Goal: Task Accomplishment & Management: Complete application form

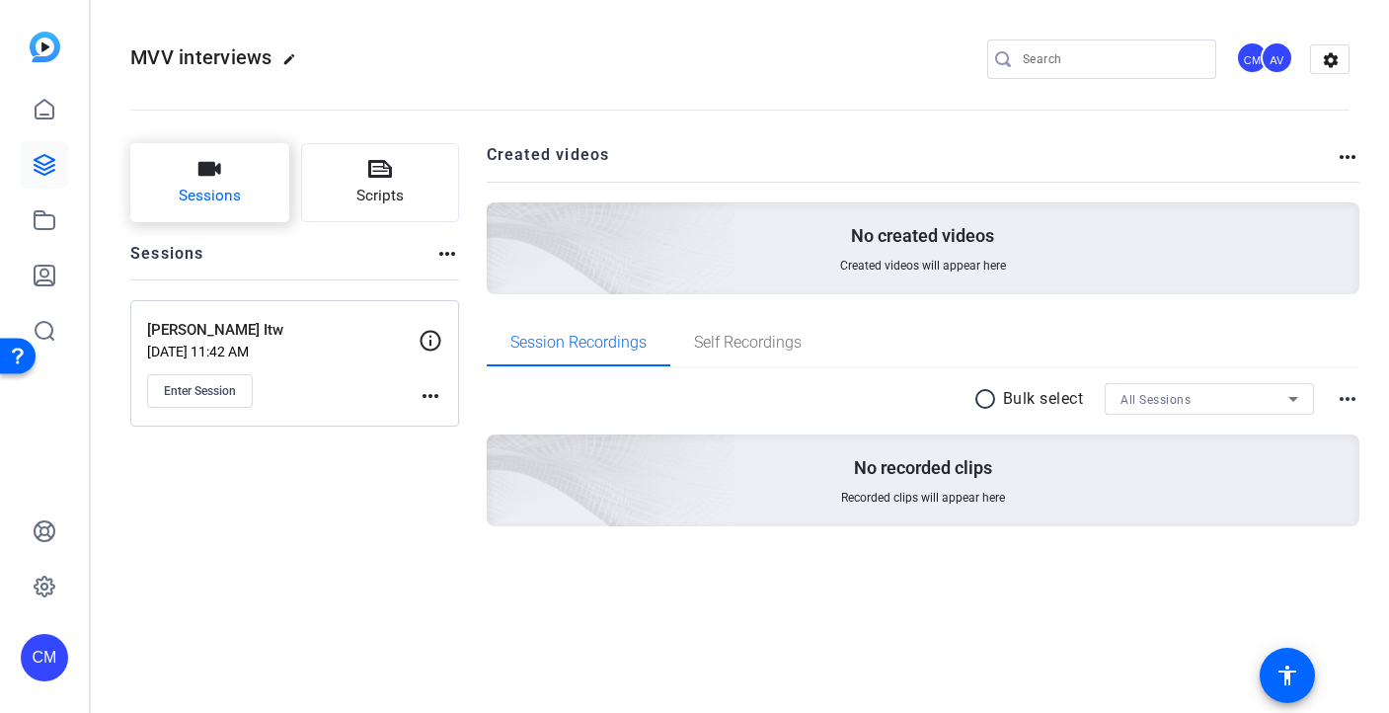
click at [211, 212] on button "Sessions" at bounding box center [209, 182] width 159 height 79
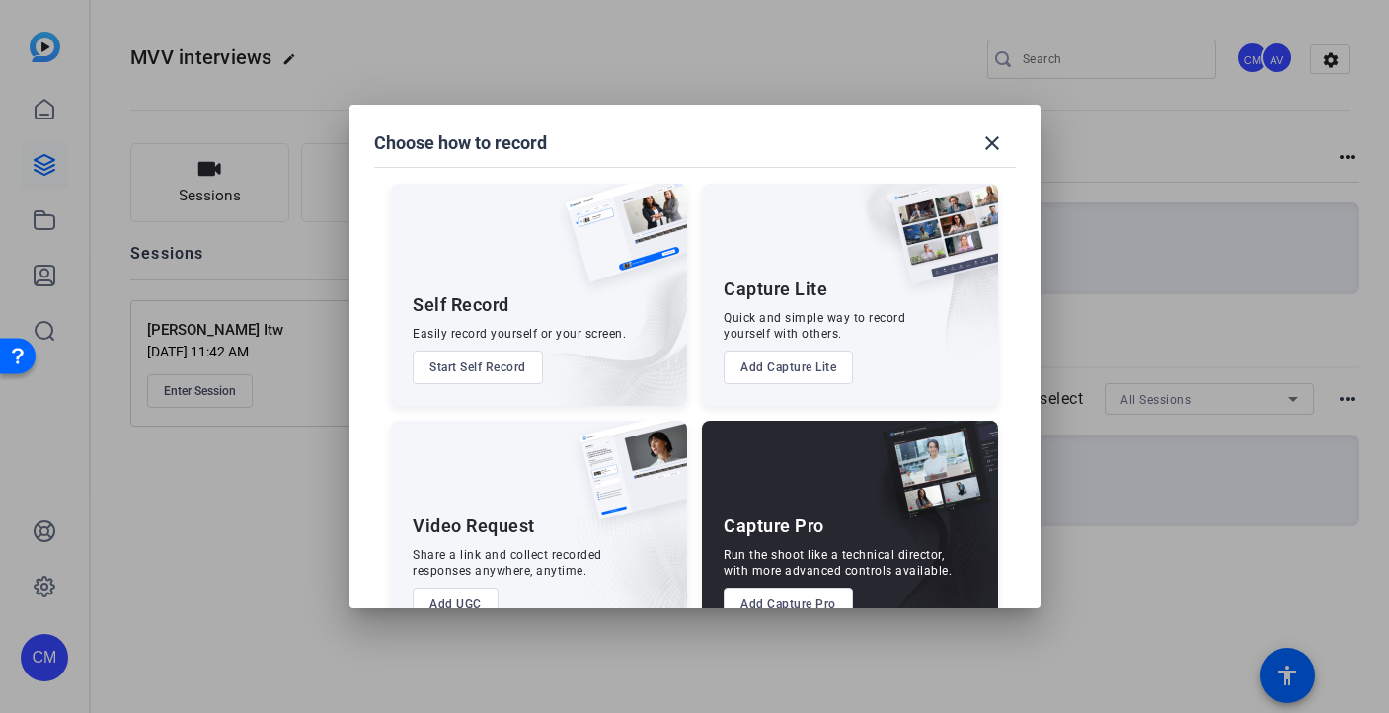
scroll to position [54, 0]
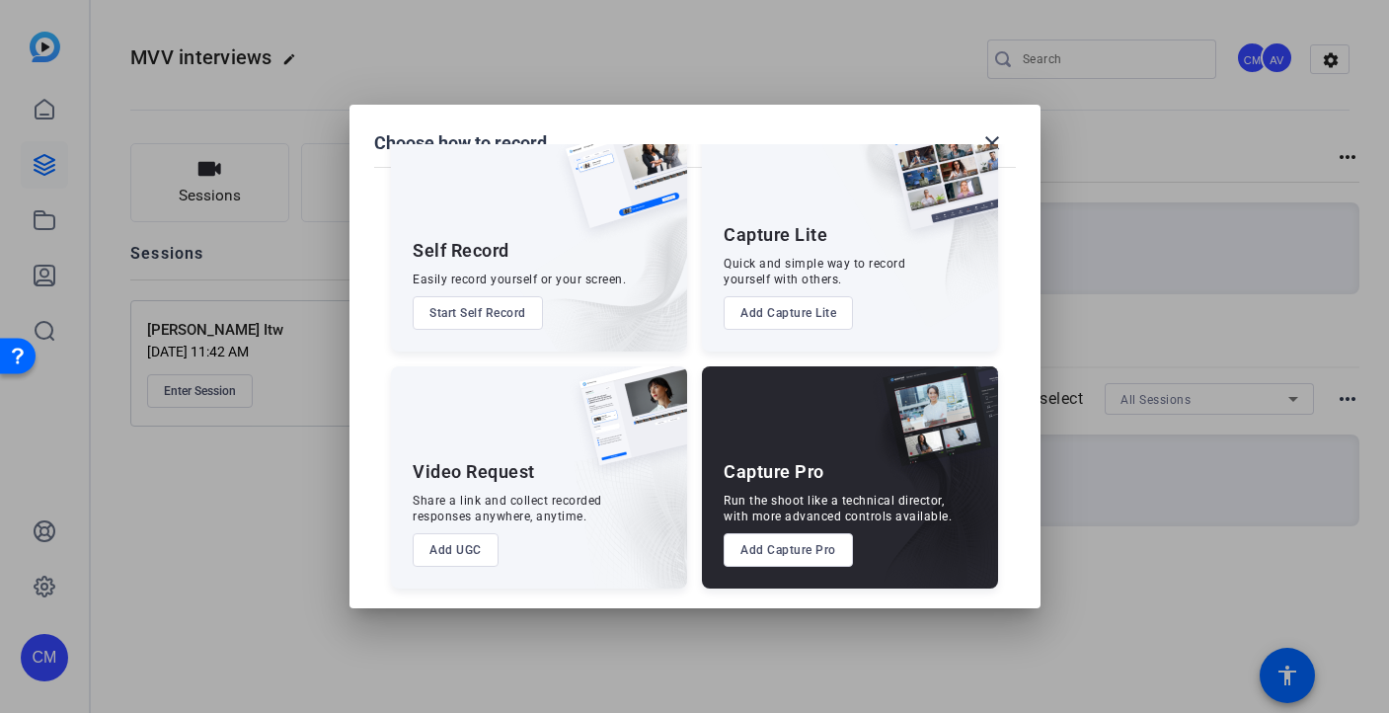
click at [741, 304] on button "Add Capture Lite" at bounding box center [788, 313] width 129 height 34
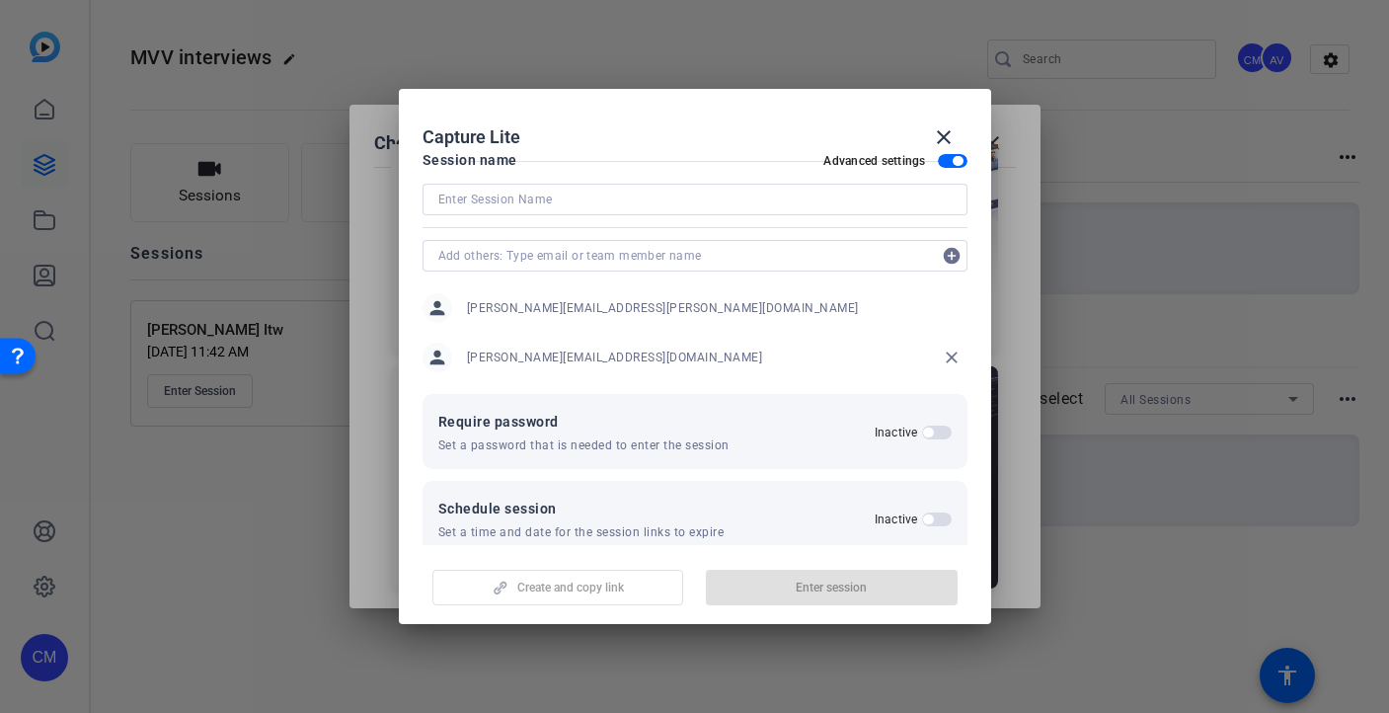
scroll to position [0, 0]
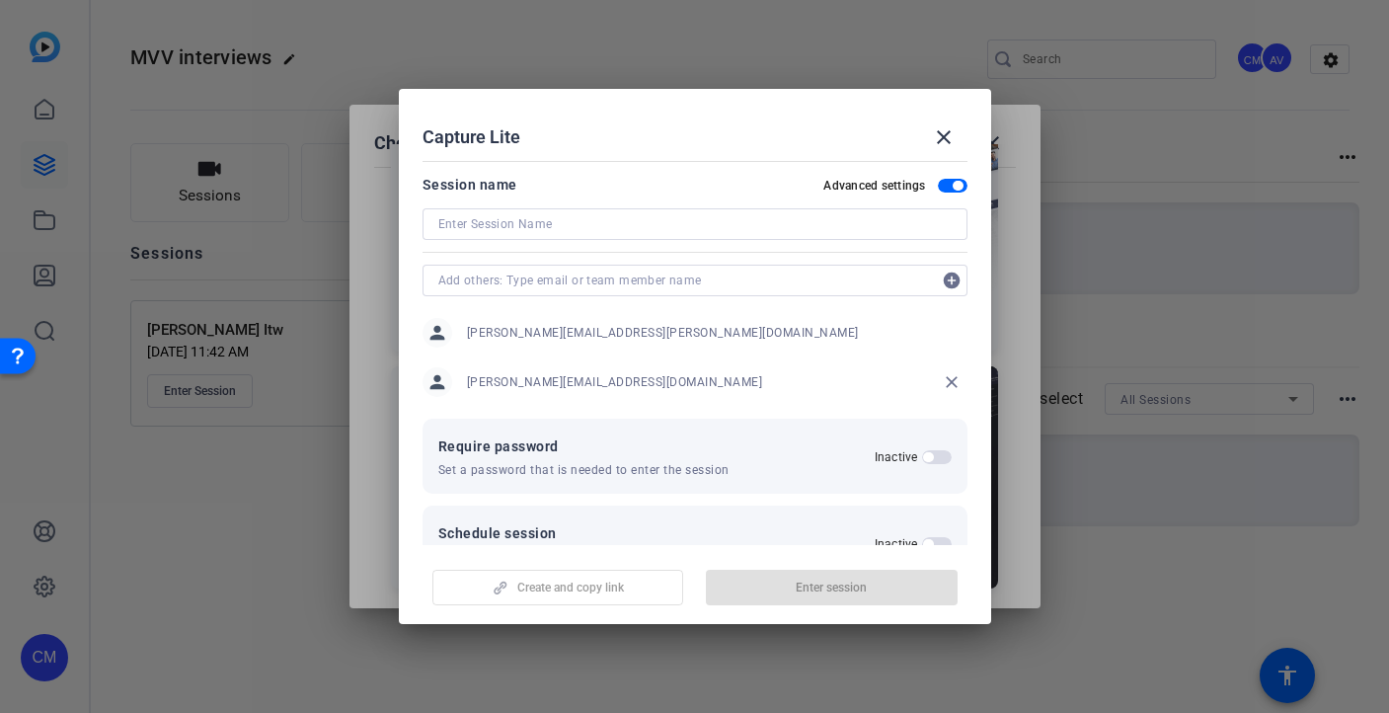
click at [730, 221] on input at bounding box center [694, 224] width 513 height 24
click at [938, 149] on span at bounding box center [943, 137] width 47 height 47
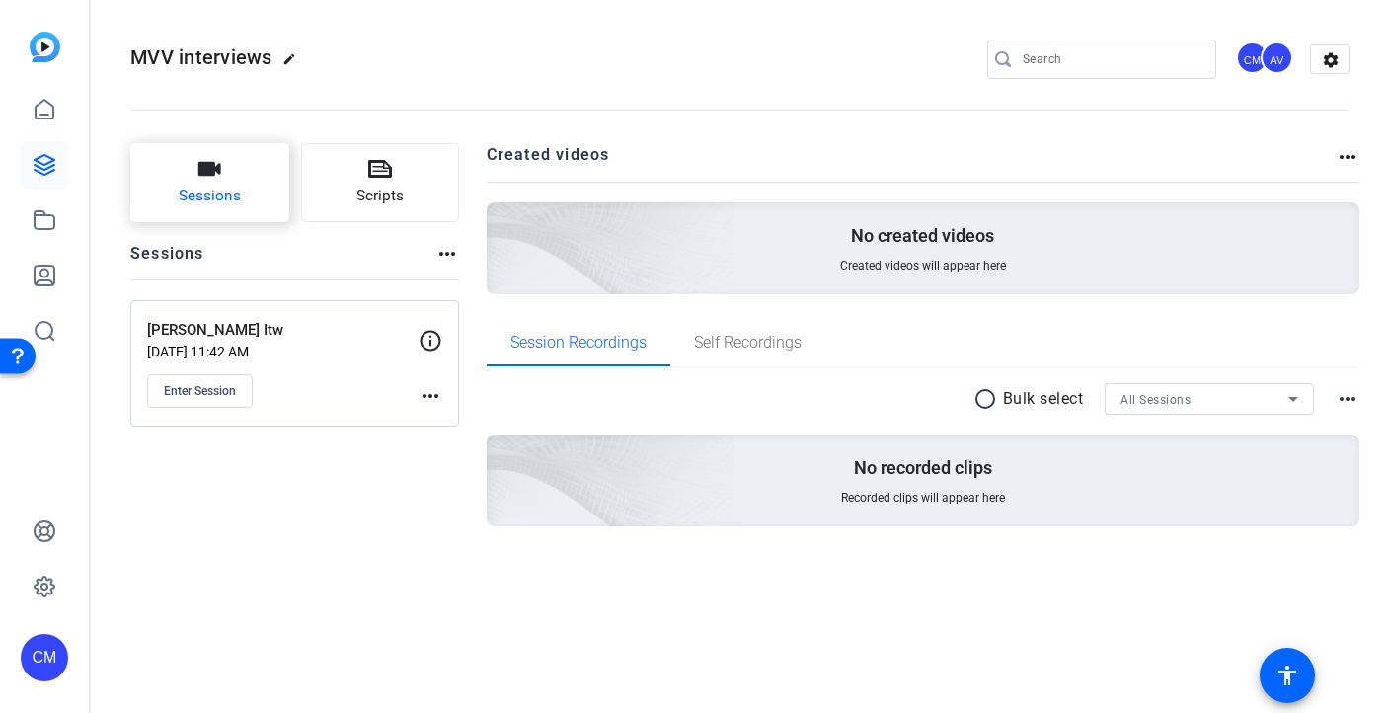
click at [220, 199] on span "Sessions" at bounding box center [210, 196] width 62 height 23
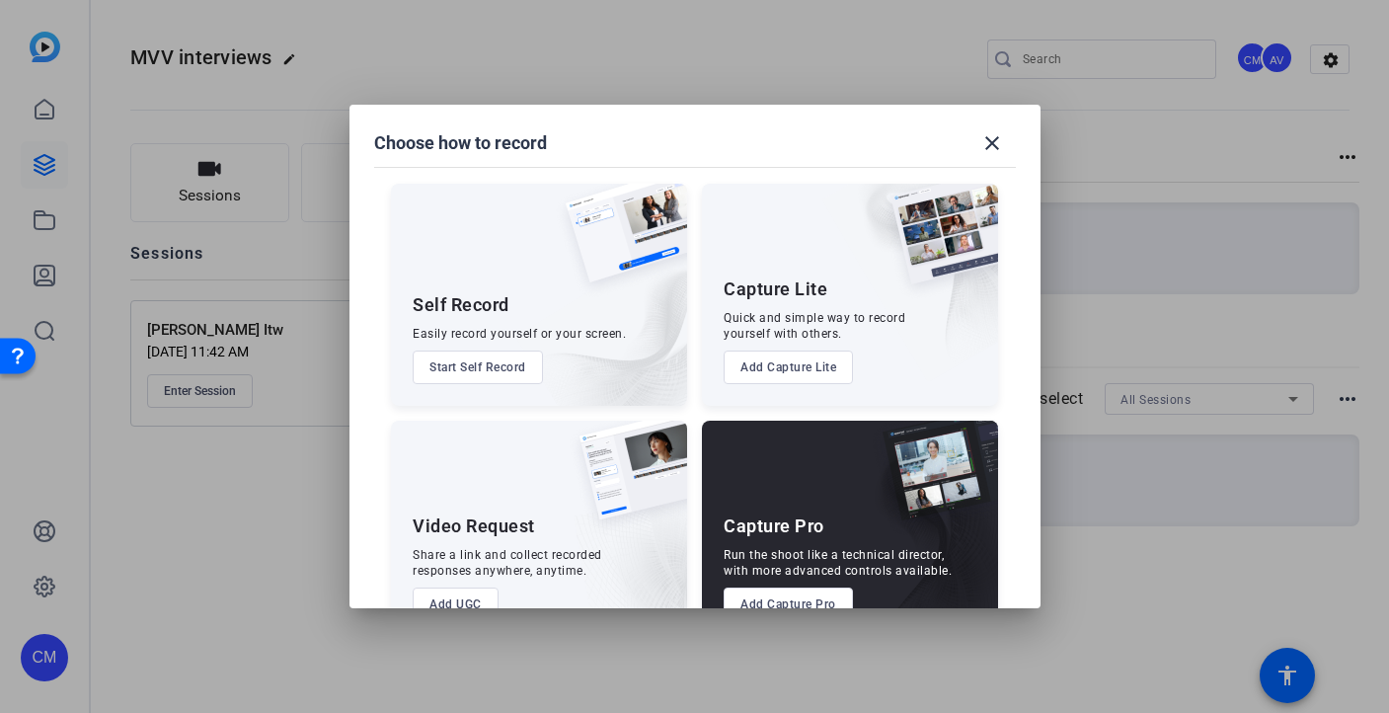
scroll to position [54, 0]
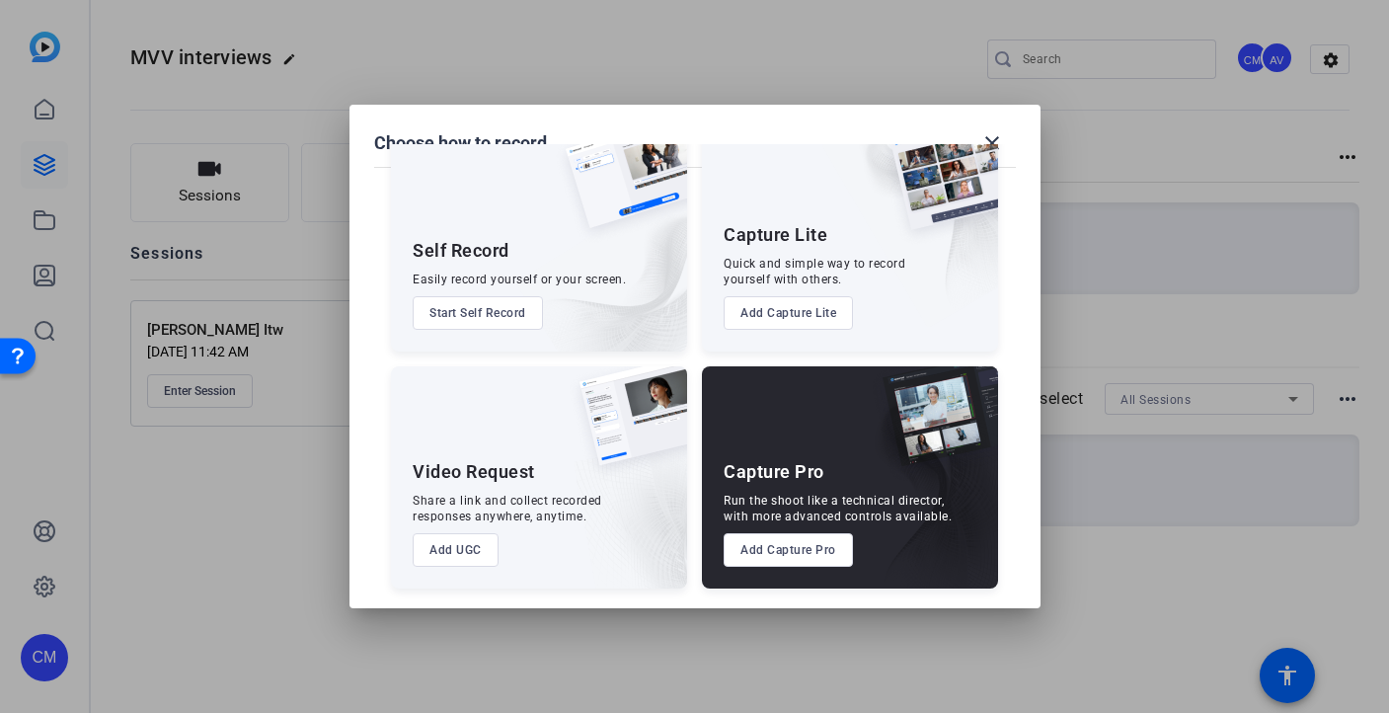
click at [779, 554] on button "Add Capture Pro" at bounding box center [788, 550] width 129 height 34
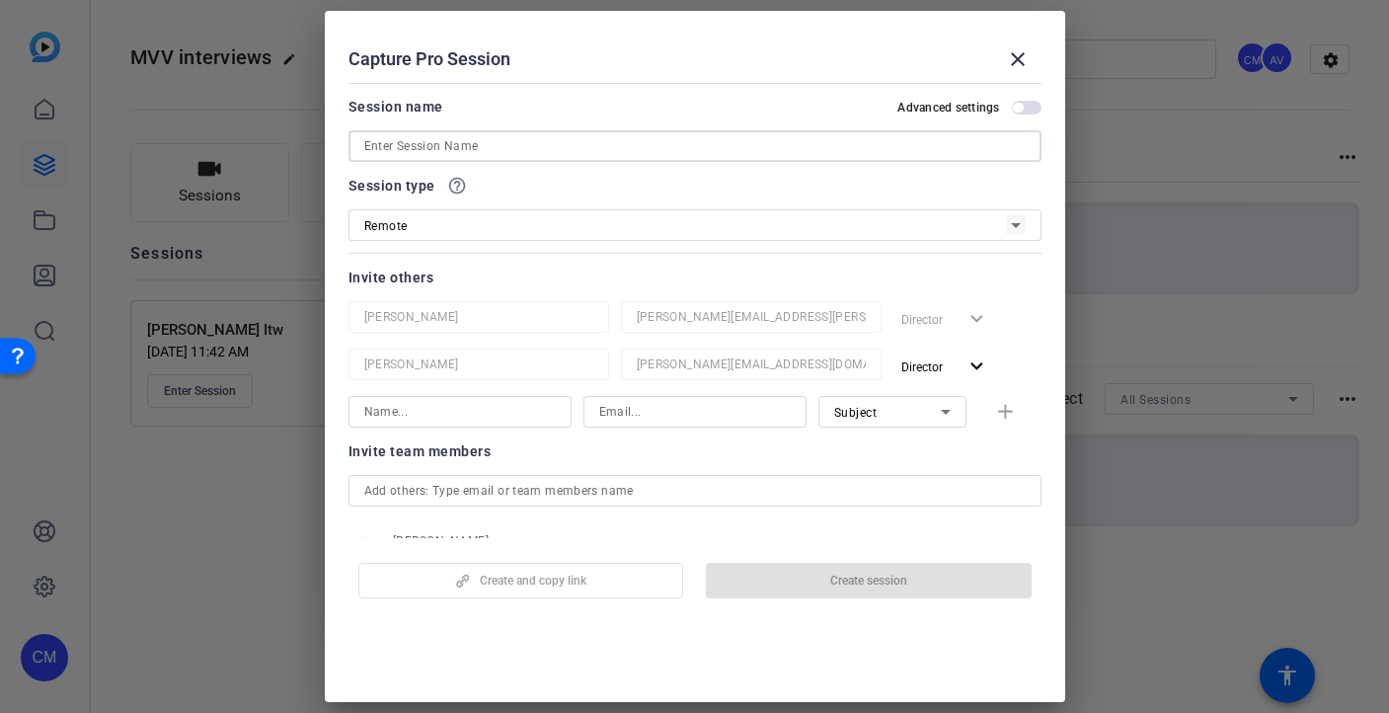
click at [559, 147] on input at bounding box center [694, 146] width 661 height 24
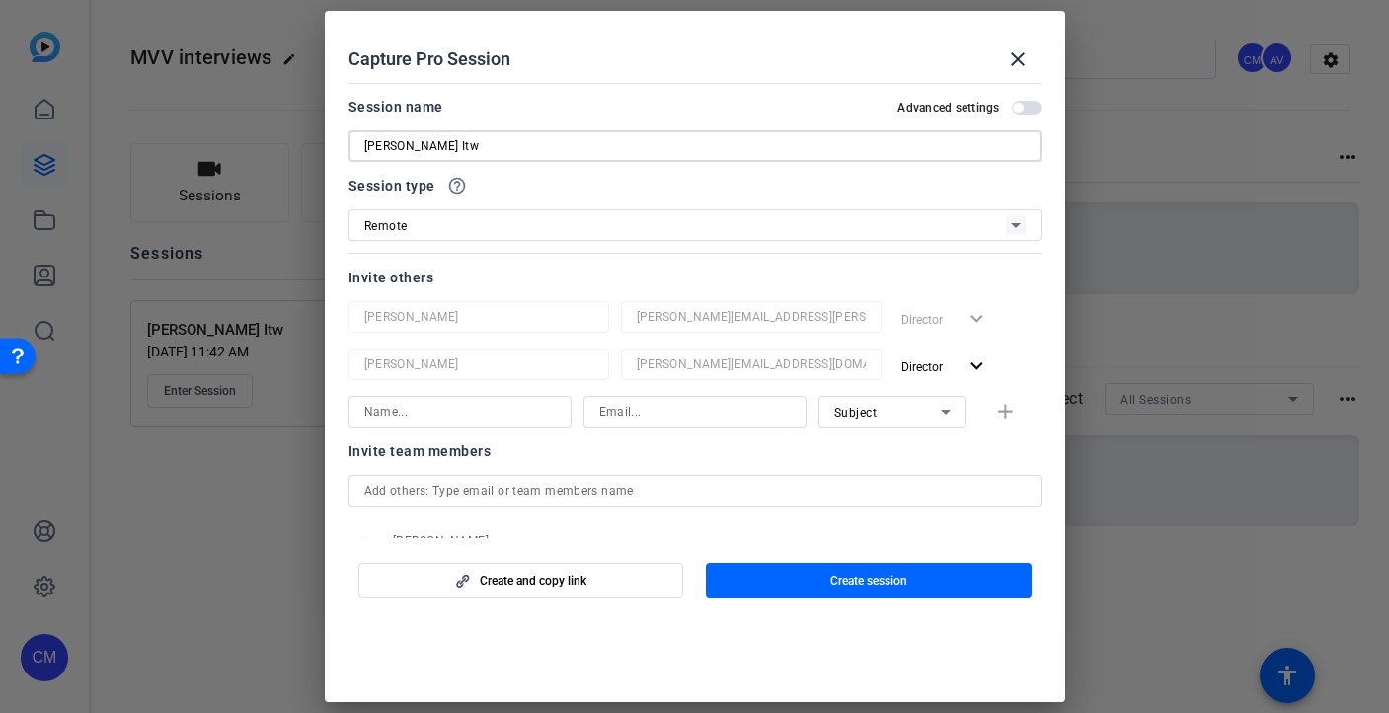
type input "[PERSON_NAME] Itw"
click at [1029, 107] on span "button" at bounding box center [1027, 108] width 30 height 14
click at [580, 230] on div "Remote" at bounding box center [685, 225] width 642 height 25
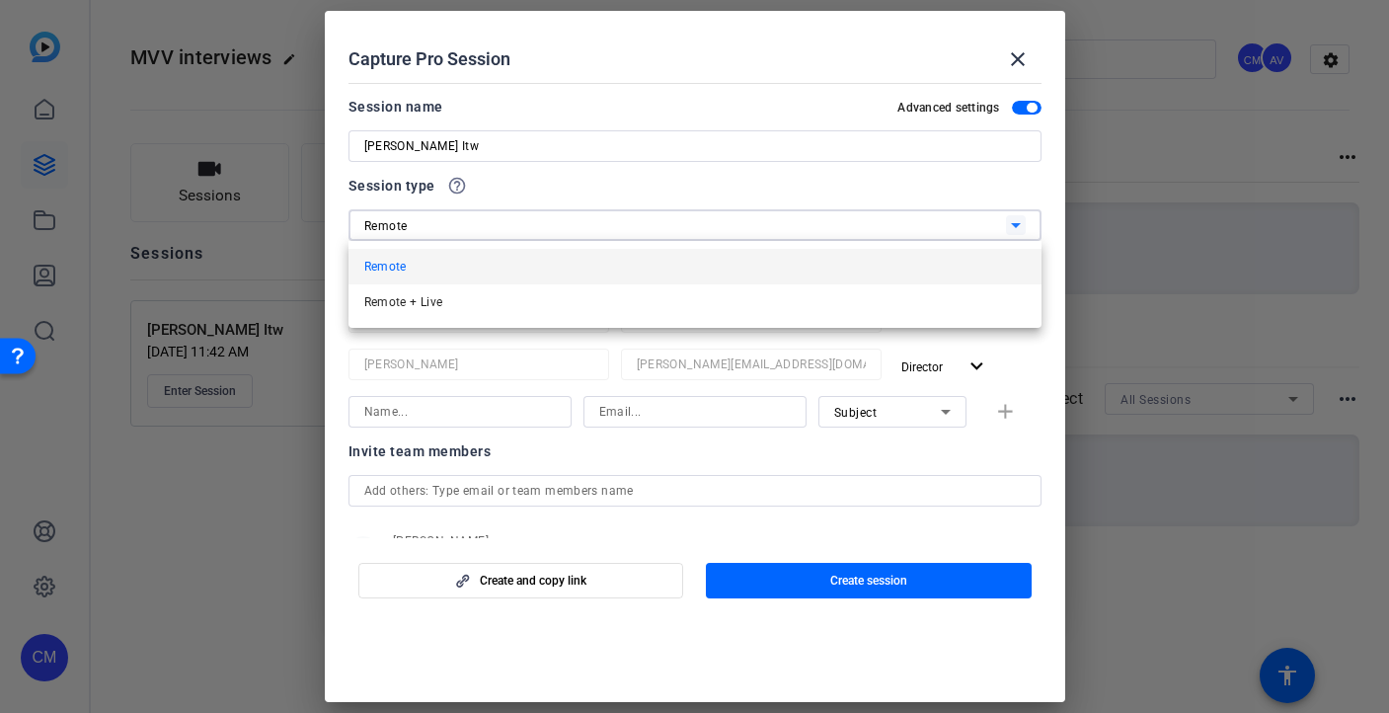
click at [580, 230] on div at bounding box center [694, 356] width 1389 height 713
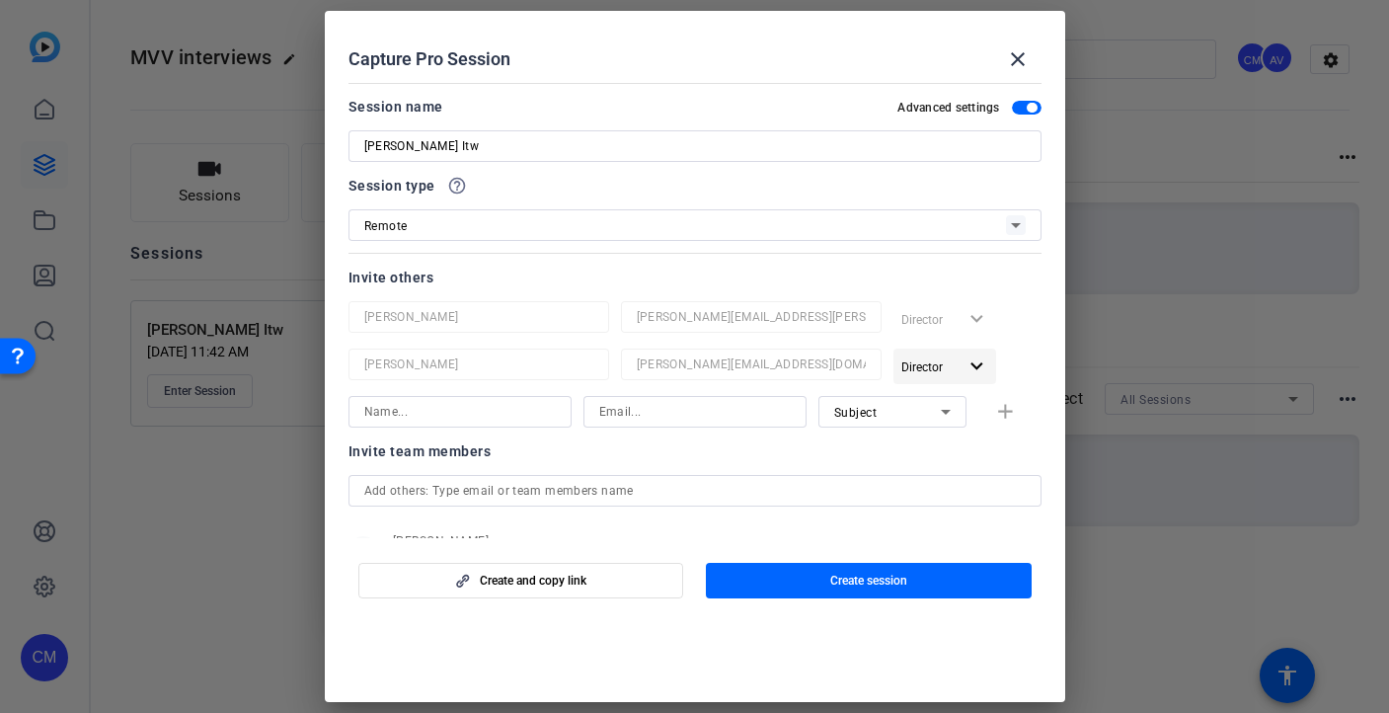
click at [965, 362] on mat-icon "expand_more" at bounding box center [977, 366] width 25 height 25
click at [946, 270] on div at bounding box center [694, 356] width 1389 height 713
click at [441, 419] on input at bounding box center [460, 412] width 192 height 24
type input "P"
click at [444, 413] on input "P" at bounding box center [460, 412] width 192 height 24
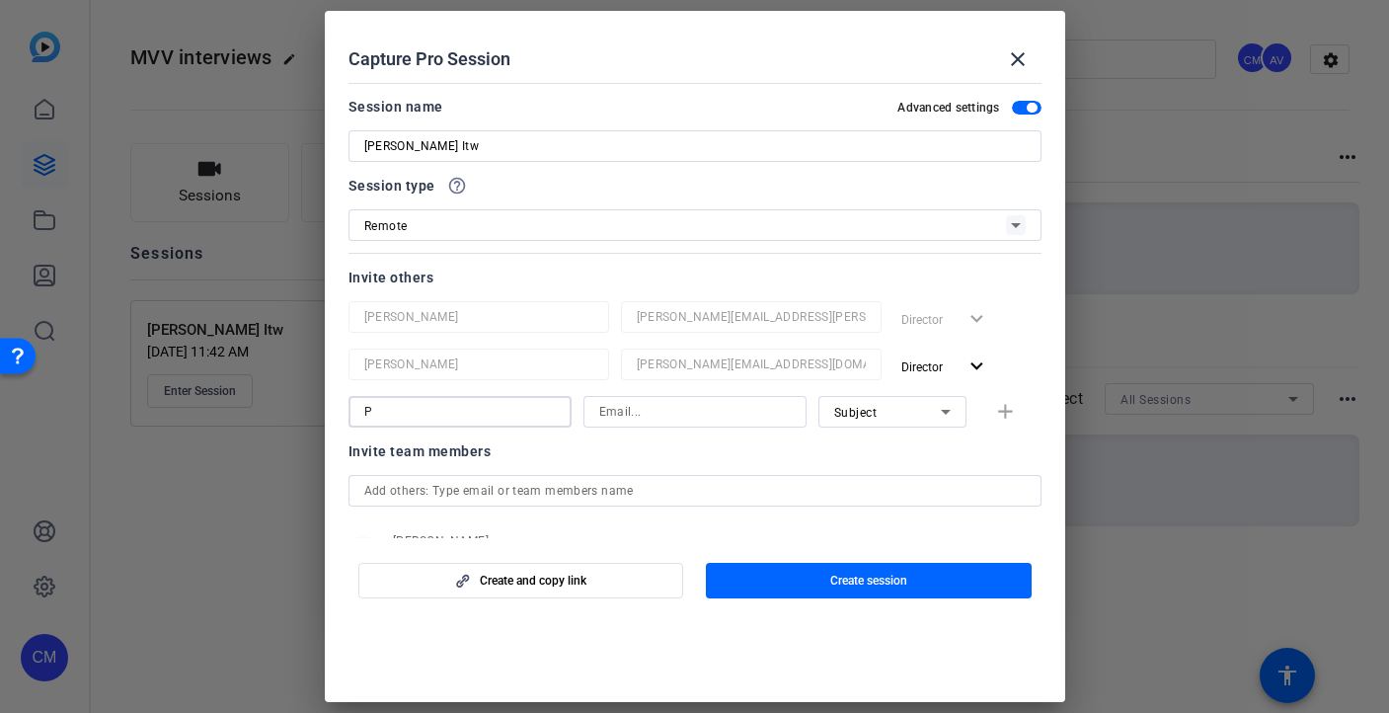
click at [444, 413] on input "P" at bounding box center [460, 412] width 192 height 24
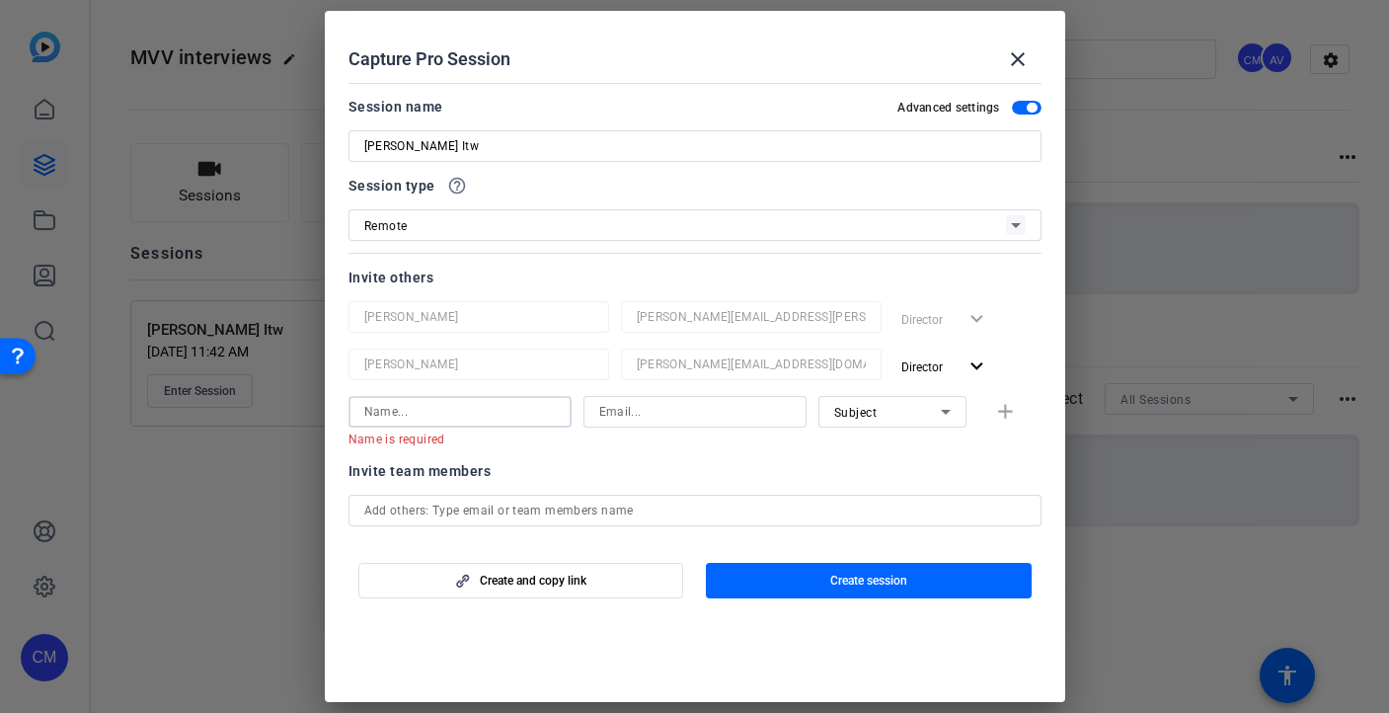
paste input "[PERSON_NAME][EMAIL_ADDRESS][PERSON_NAME][DOMAIN_NAME]"
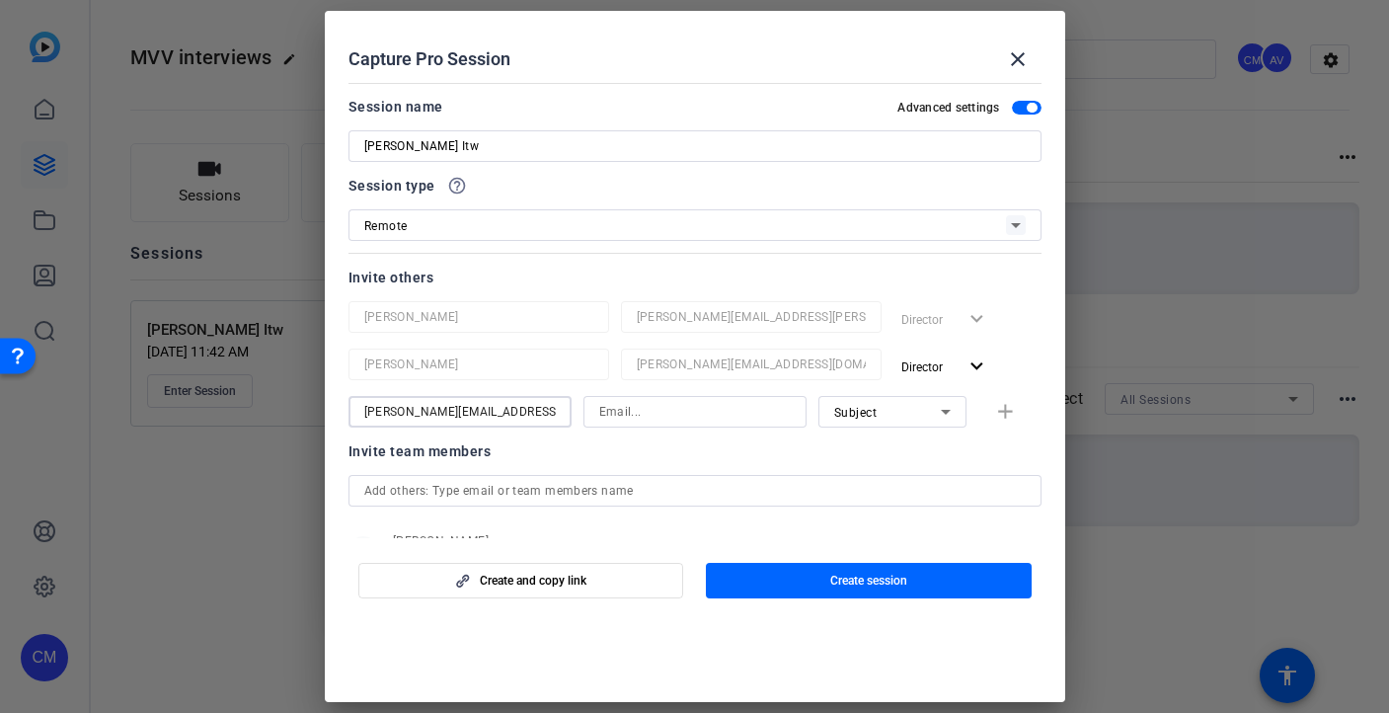
type input "[PERSON_NAME][EMAIL_ADDRESS][PERSON_NAME][DOMAIN_NAME]"
click at [646, 415] on input at bounding box center [695, 412] width 192 height 24
paste input "[PERSON_NAME][EMAIL_ADDRESS][PERSON_NAME][DOMAIN_NAME]"
type input "[PERSON_NAME][EMAIL_ADDRESS][PERSON_NAME][DOMAIN_NAME]"
click at [485, 415] on input "[PERSON_NAME][EMAIL_ADDRESS][PERSON_NAME][DOMAIN_NAME]" at bounding box center [460, 412] width 192 height 24
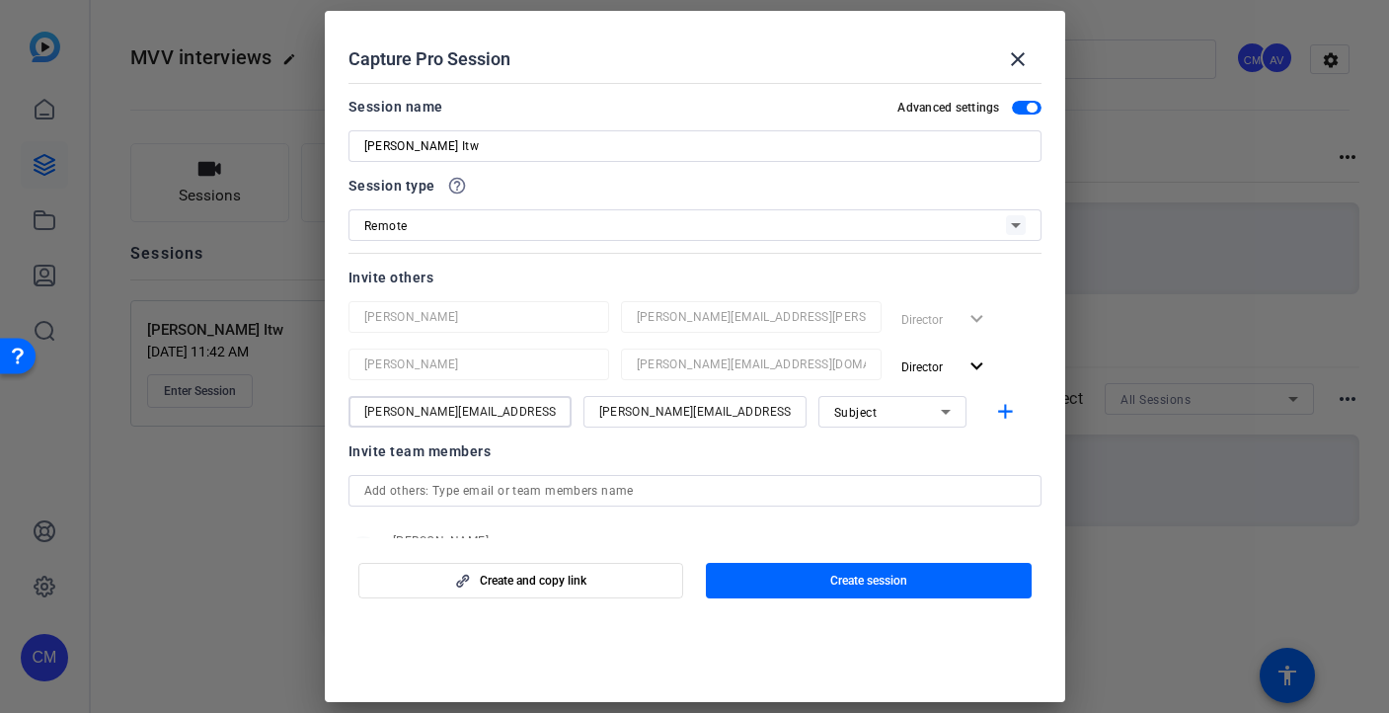
click at [485, 415] on input "[PERSON_NAME][EMAIL_ADDRESS][PERSON_NAME][DOMAIN_NAME]" at bounding box center [460, 412] width 192 height 24
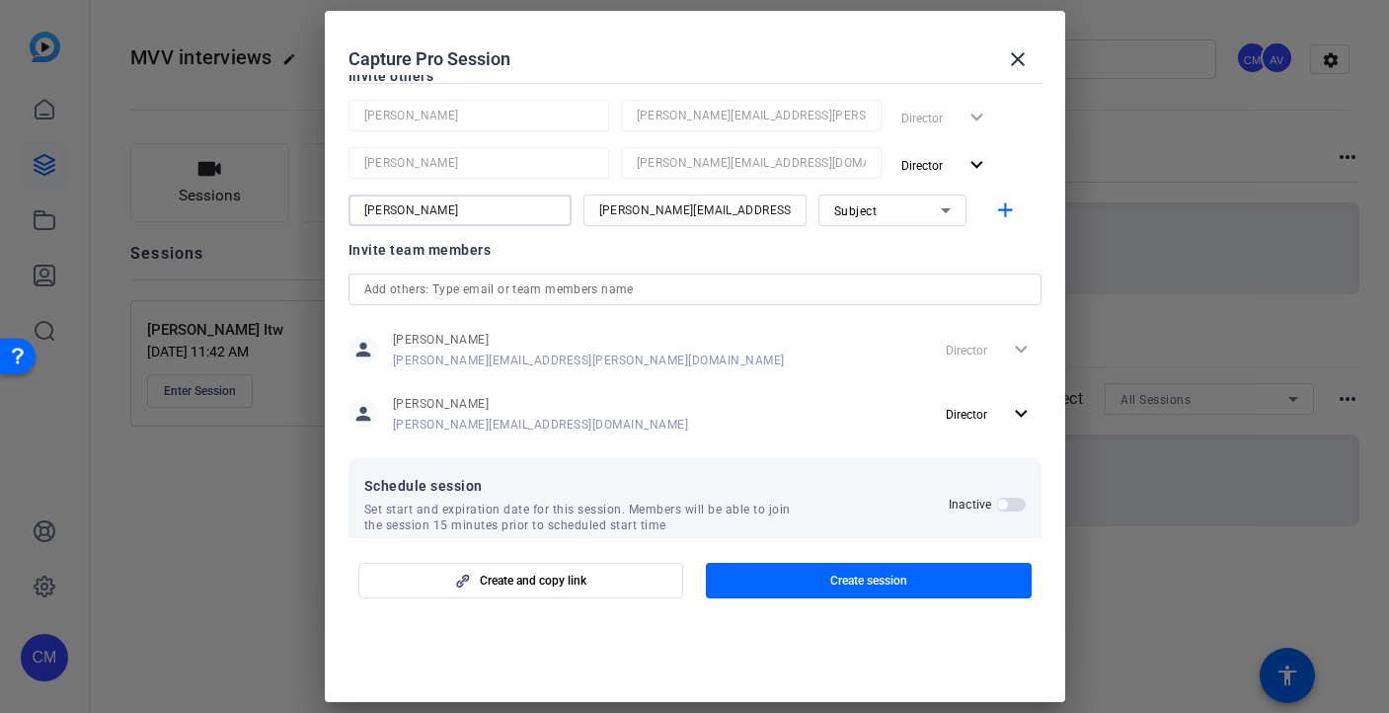
scroll to position [233, 0]
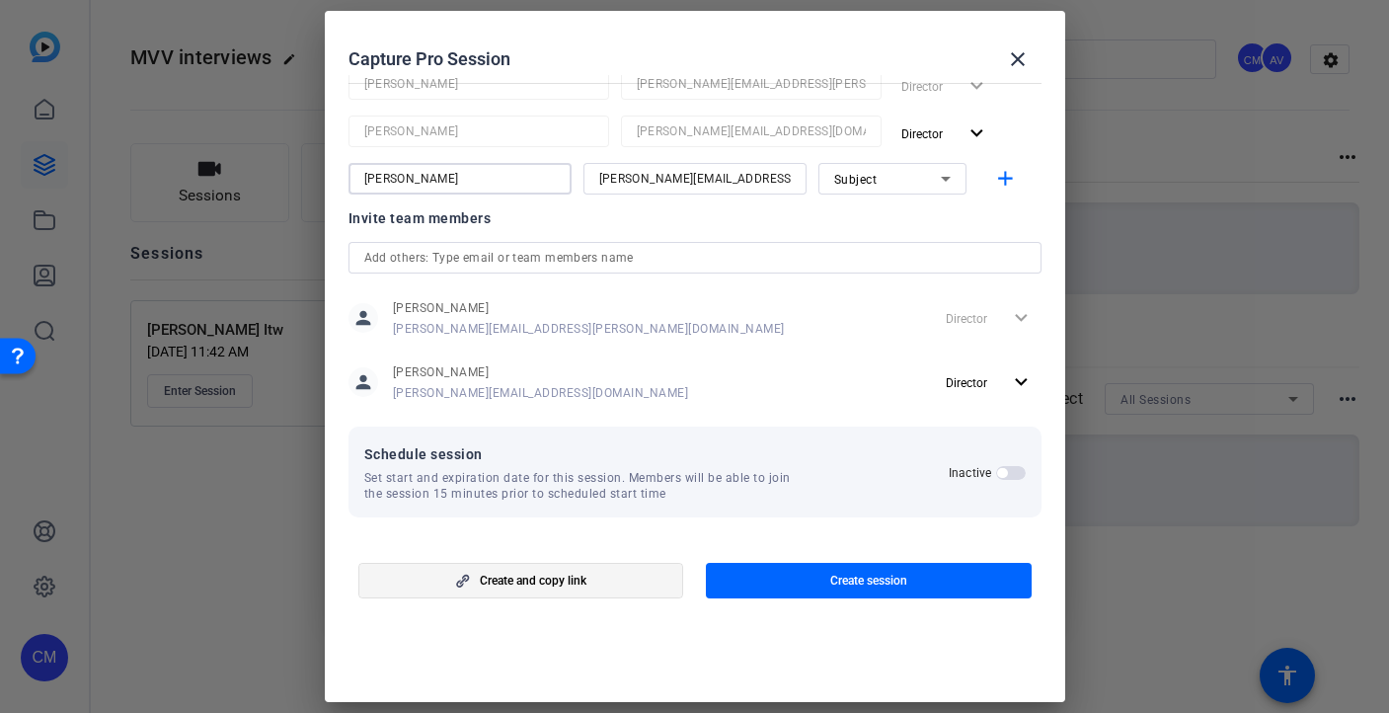
type input "[PERSON_NAME]"
click at [624, 583] on span "button" at bounding box center [521, 580] width 324 height 47
